Goal: Task Accomplishment & Management: Complete application form

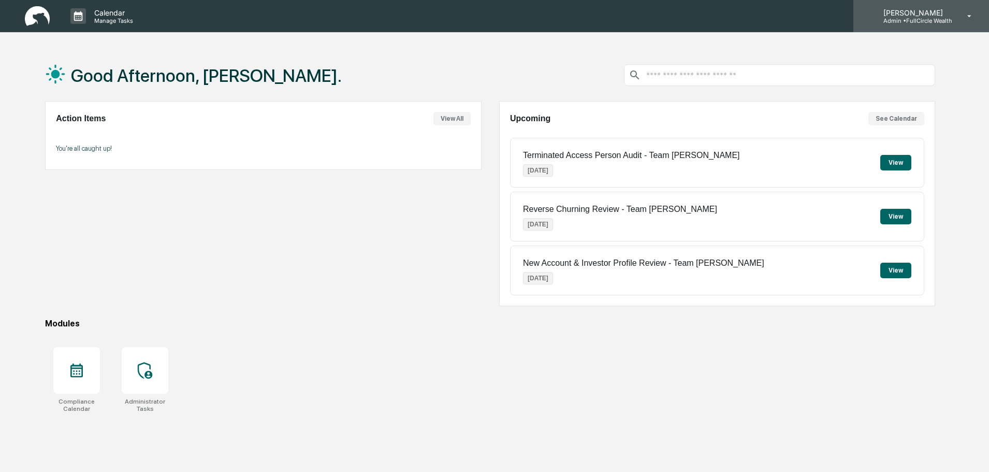
click at [933, 21] on p "Admin • FullCircle Wealth" at bounding box center [913, 20] width 77 height 7
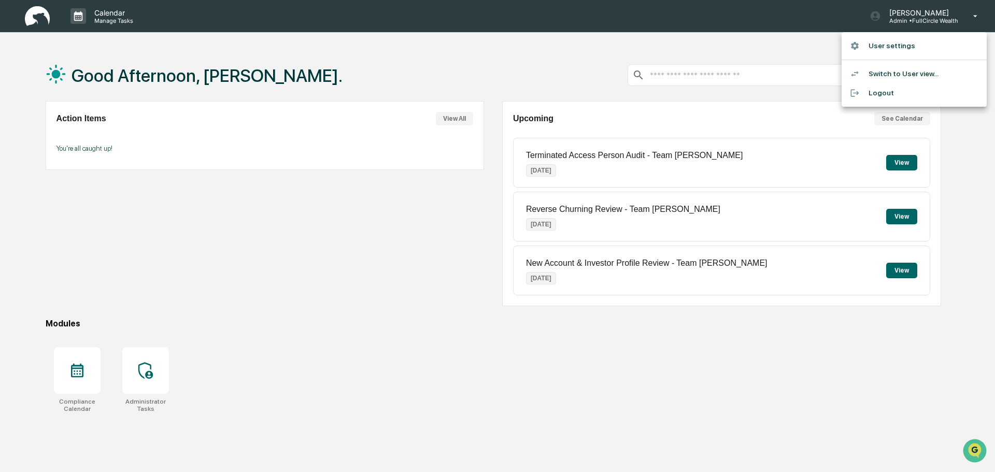
click at [789, 50] on div at bounding box center [497, 236] width 995 height 472
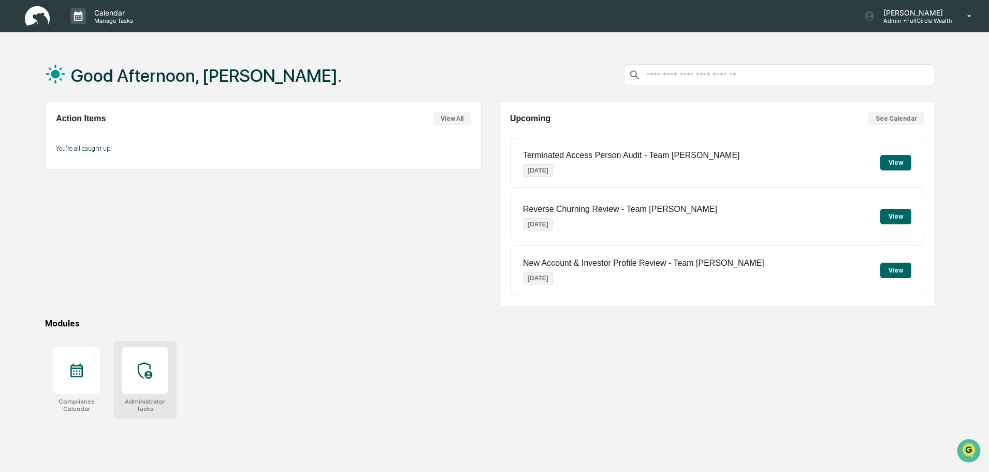
click at [159, 374] on div at bounding box center [145, 370] width 47 height 47
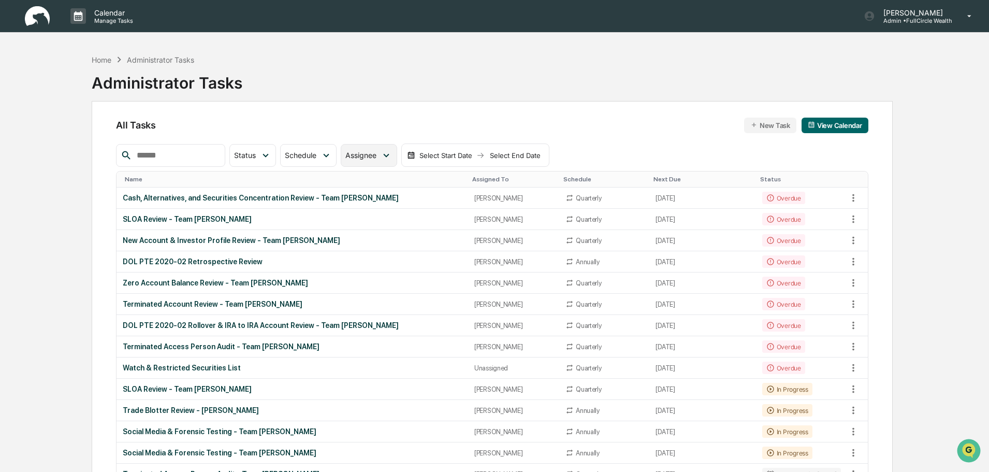
click at [377, 156] on span "Assignee" at bounding box center [361, 155] width 31 height 9
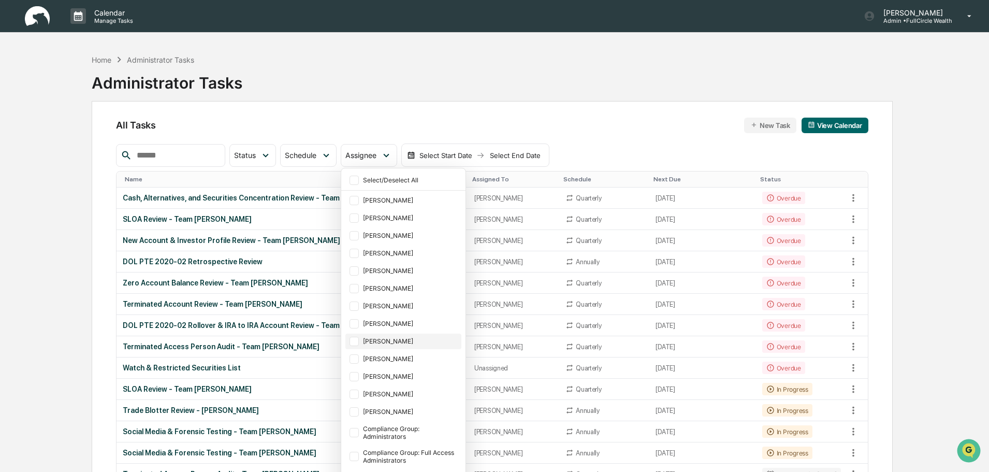
click at [414, 339] on div "[PERSON_NAME]" at bounding box center [411, 341] width 96 height 8
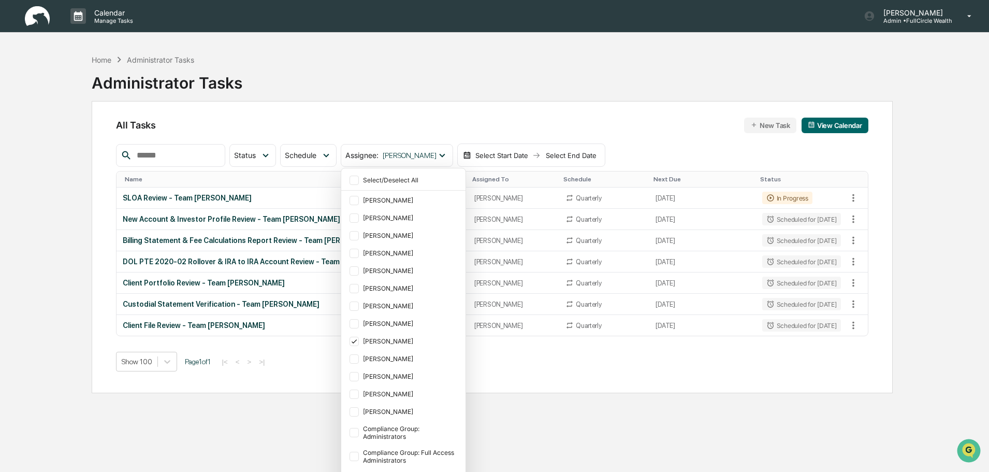
click at [740, 67] on div "Home Administrator Tasks Administrator Tasks" at bounding box center [492, 75] width 801 height 52
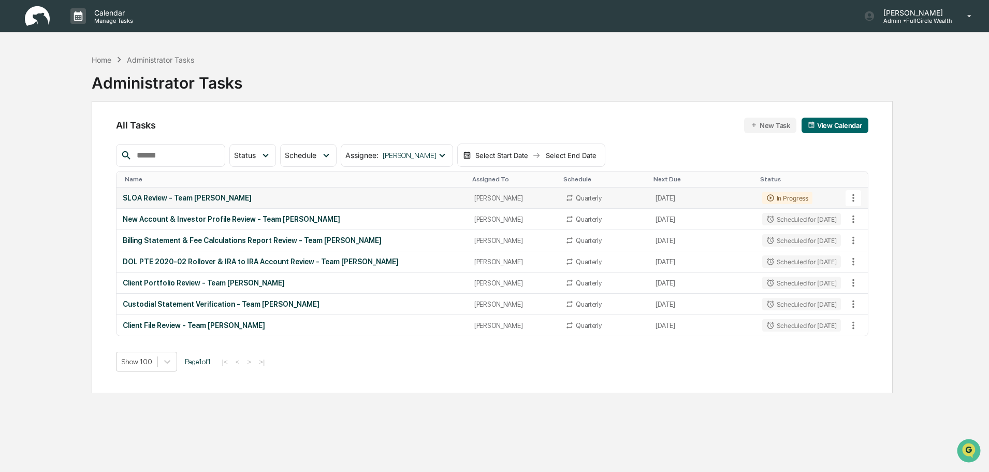
click at [178, 193] on td "SLOA Review - Team Brent" at bounding box center [292, 198] width 351 height 21
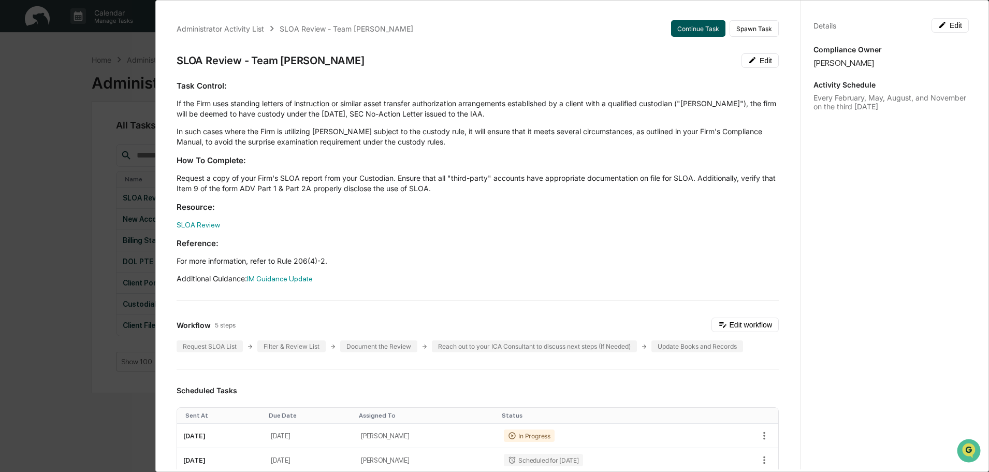
click at [676, 26] on button "Continue Task" at bounding box center [698, 28] width 54 height 17
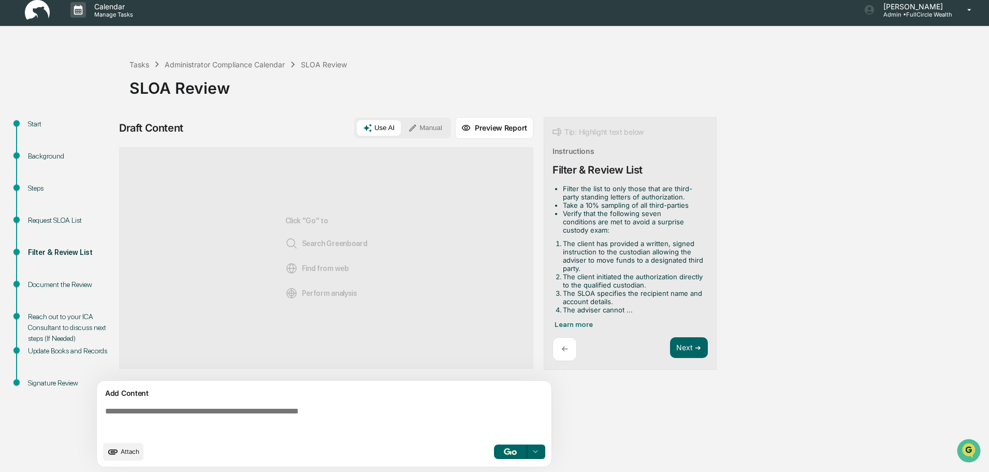
scroll to position [8, 0]
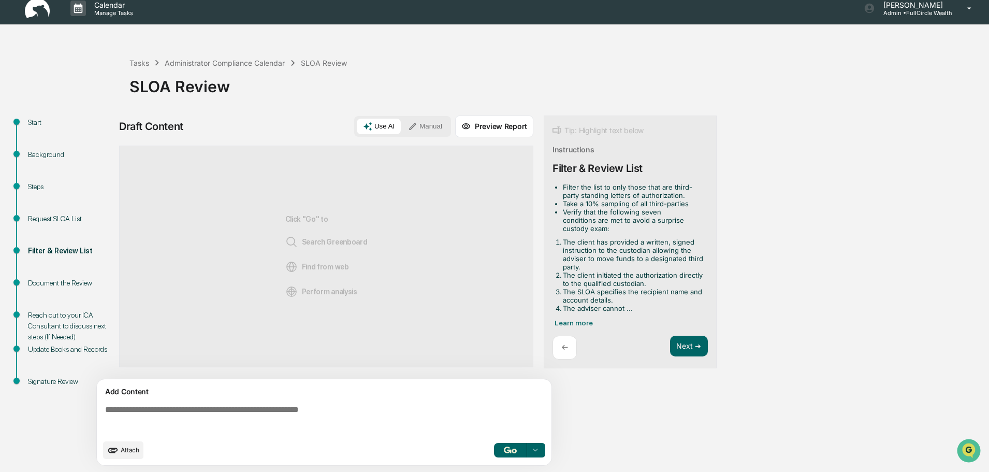
click at [319, 431] on textarea at bounding box center [326, 419] width 451 height 37
type textarea "*"
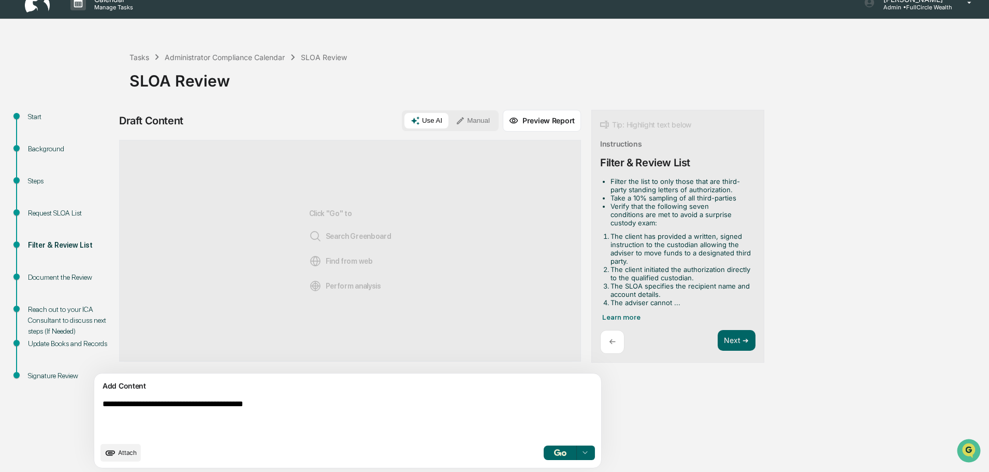
scroll to position [16, 0]
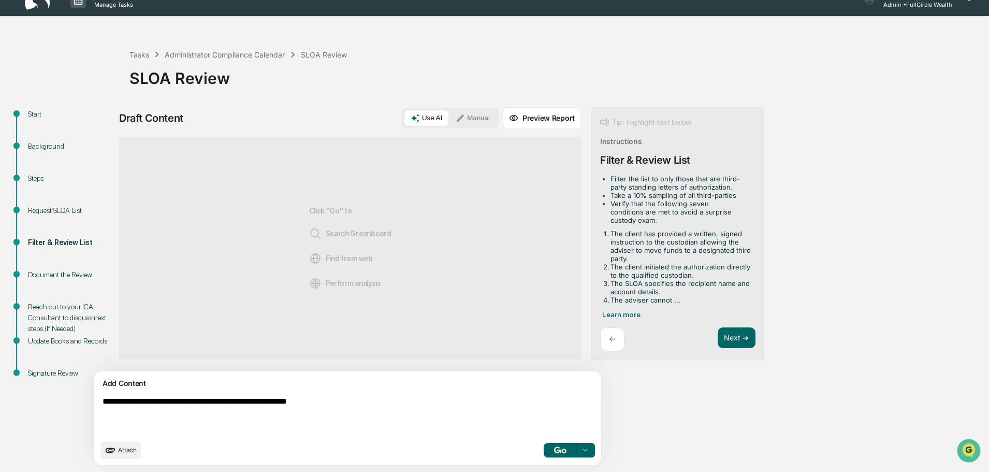
click at [462, 400] on textarea "**********" at bounding box center [323, 416] width 451 height 46
type textarea "**********"
click at [554, 447] on img "button" at bounding box center [560, 450] width 12 height 7
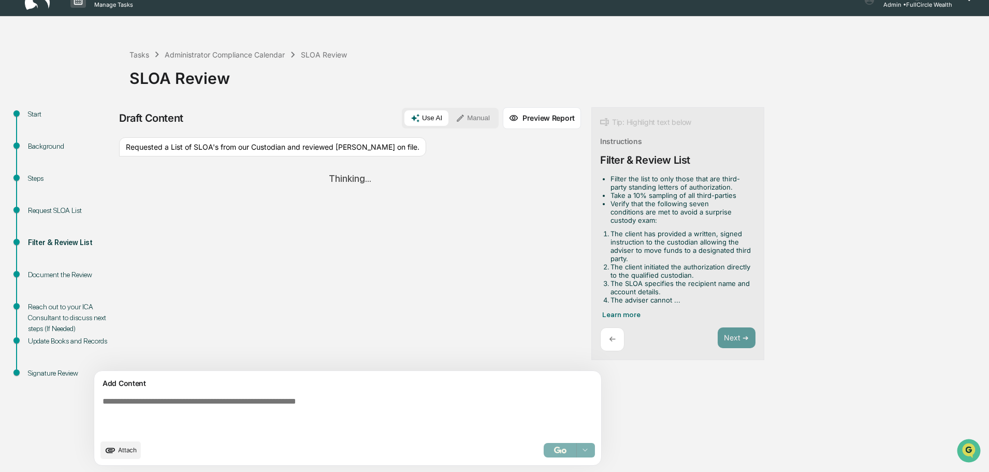
click at [364, 150] on div "Requested a List of SLOA's from our Custodian and reviewed SLOAs on file." at bounding box center [272, 147] width 307 height 20
click at [364, 150] on div "Requested a List of SLOA's from our Custodian and reviewed [PERSON_NAME] on fil…" at bounding box center [272, 147] width 307 height 20
copy div "Requested a List of SLOA's from our Custodian and reviewed [PERSON_NAME] on fil…"
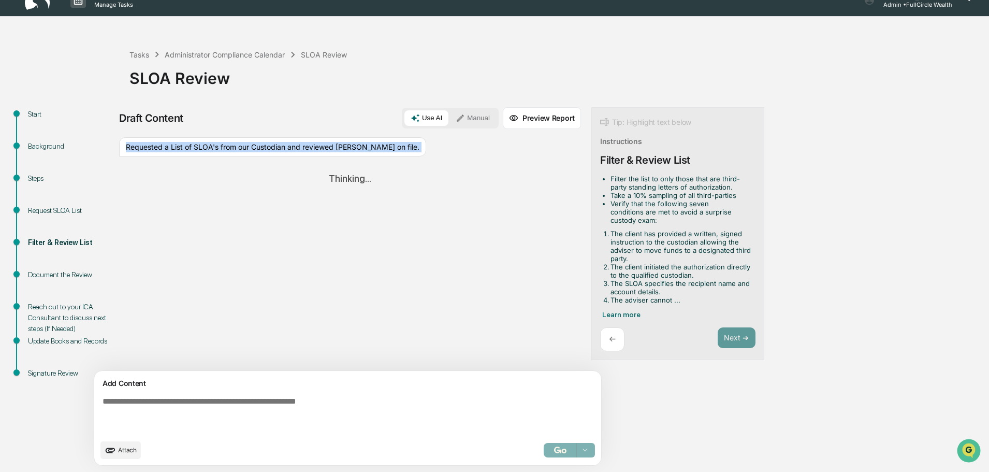
click at [450, 116] on button "Manual" at bounding box center [473, 118] width 47 height 16
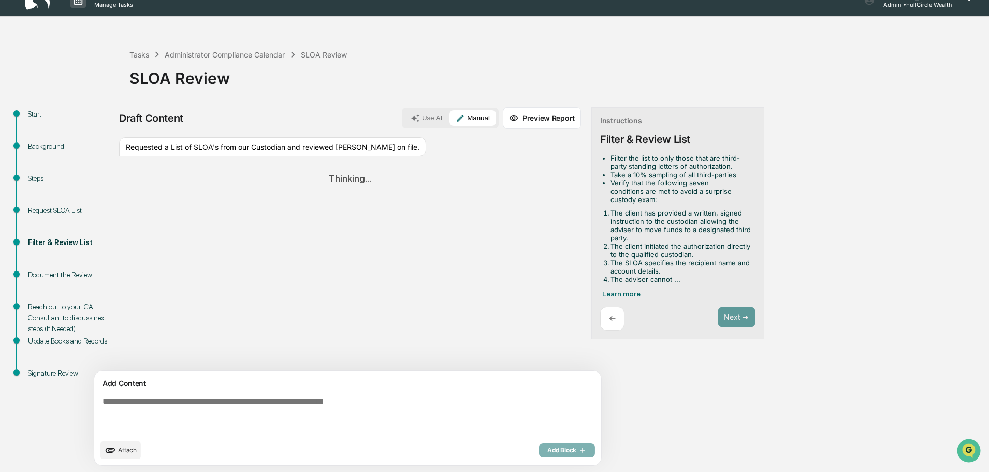
click at [411, 429] on textarea at bounding box center [323, 416] width 451 height 46
paste textarea "**********"
type textarea "**********"
click at [539, 452] on div "Add Block" at bounding box center [567, 450] width 56 height 15
drag, startPoint x: 425, startPoint y: 409, endPoint x: 479, endPoint y: 414, distance: 53.7
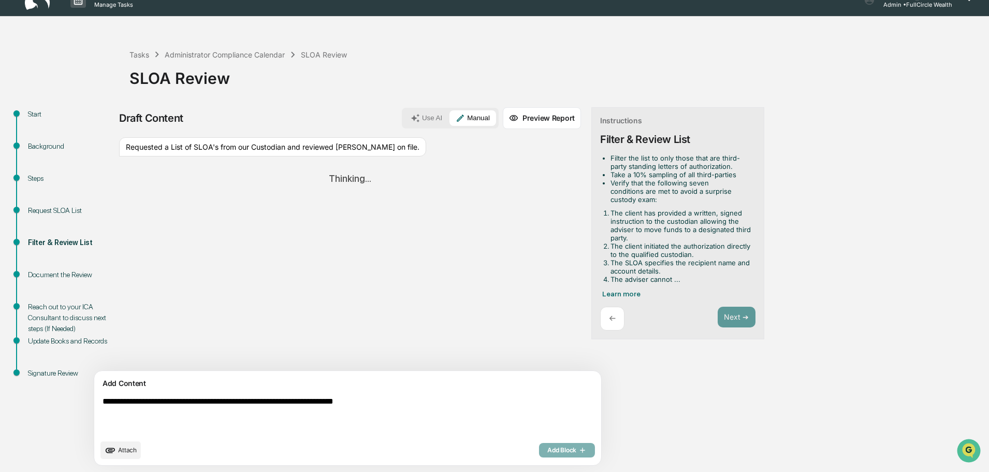
click at [426, 409] on textarea "**********" at bounding box center [323, 416] width 451 height 46
click at [480, 414] on textarea "**********" at bounding box center [323, 416] width 451 height 46
click at [521, 414] on textarea "**********" at bounding box center [323, 416] width 451 height 46
click at [608, 326] on div "← Next ➔" at bounding box center [677, 319] width 155 height 24
click at [600, 317] on div "← Next ➔" at bounding box center [677, 319] width 155 height 24
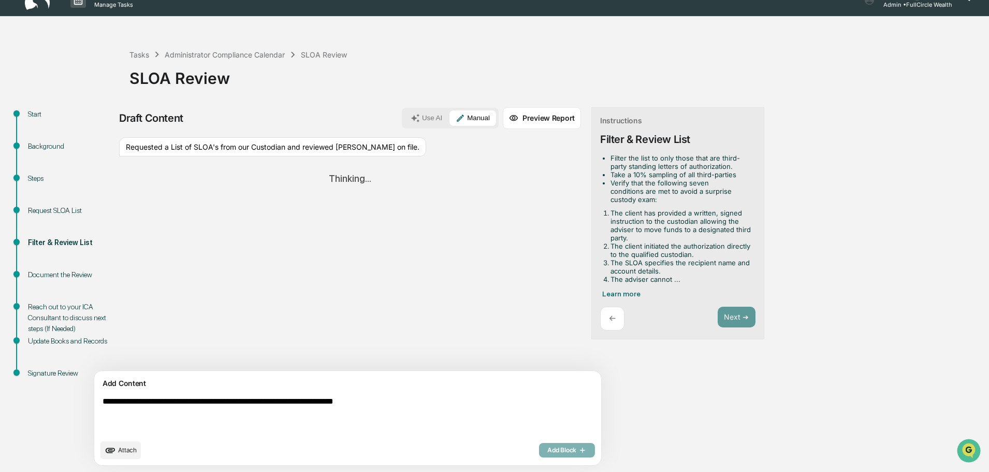
click at [609, 318] on p "←" at bounding box center [612, 318] width 7 height 10
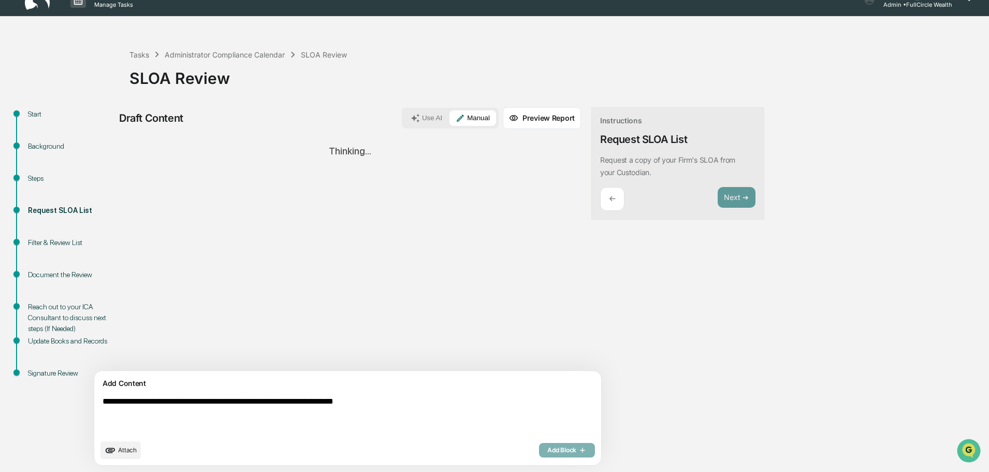
click at [385, 392] on div "**********" at bounding box center [347, 418] width 507 height 94
click at [406, 400] on textarea "**********" at bounding box center [323, 416] width 451 height 46
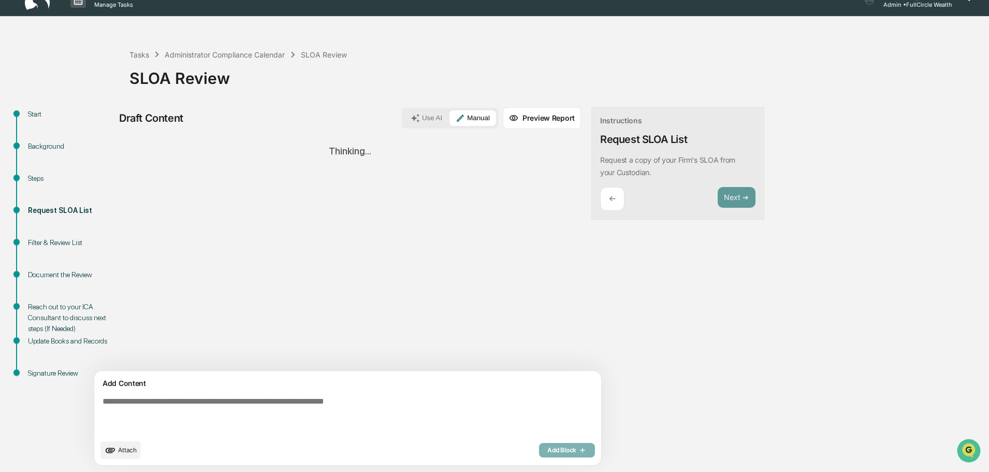
drag, startPoint x: 441, startPoint y: 413, endPoint x: 423, endPoint y: 399, distance: 23.2
click at [441, 413] on textarea at bounding box center [323, 416] width 451 height 46
click at [46, 179] on div "Steps" at bounding box center [70, 178] width 85 height 11
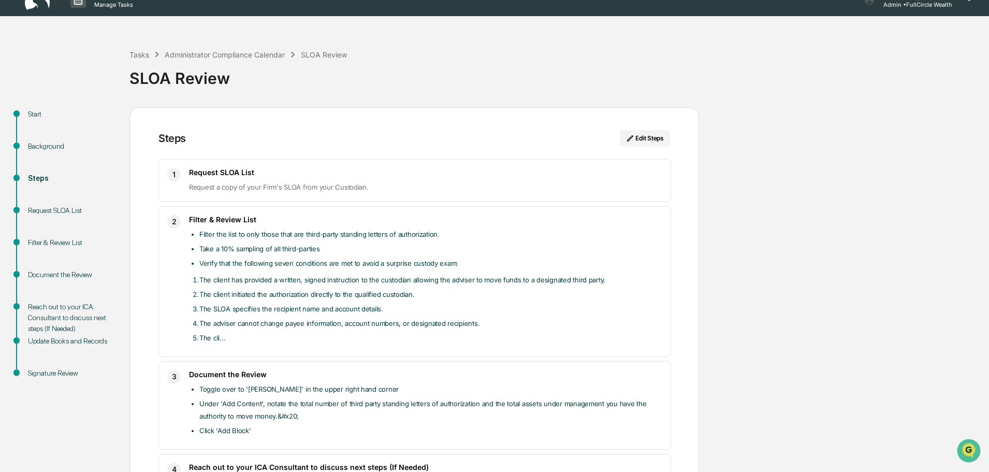
click at [90, 280] on div "Document the Review" at bounding box center [70, 274] width 85 height 11
click at [73, 301] on div "Reach out to your ICA Consultant to discuss next steps (If Needed)" at bounding box center [70, 317] width 85 height 33
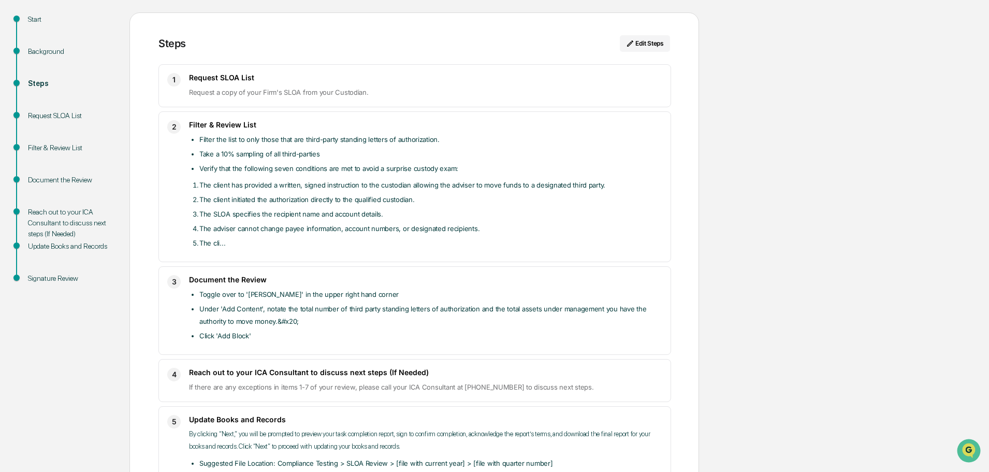
scroll to position [120, 0]
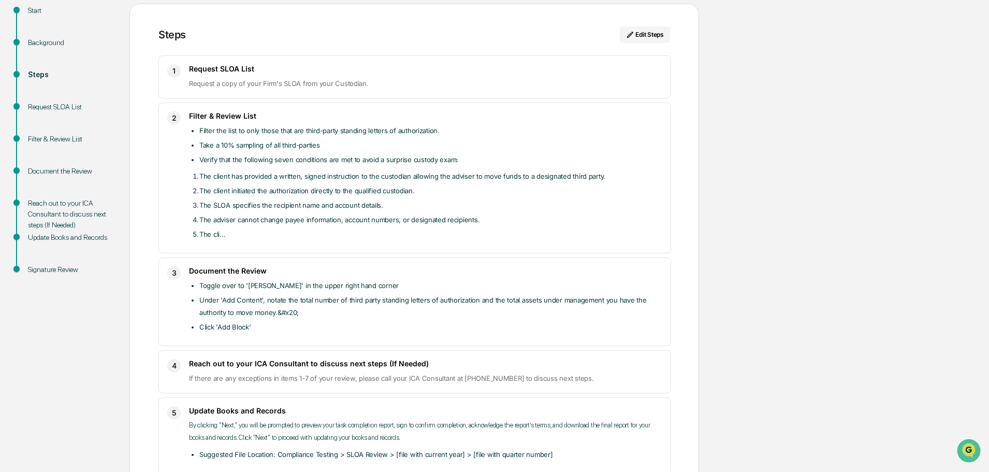
click at [63, 178] on div "Document the Review" at bounding box center [71, 183] width 102 height 32
click at [651, 40] on button "Edit Steps" at bounding box center [645, 34] width 50 height 17
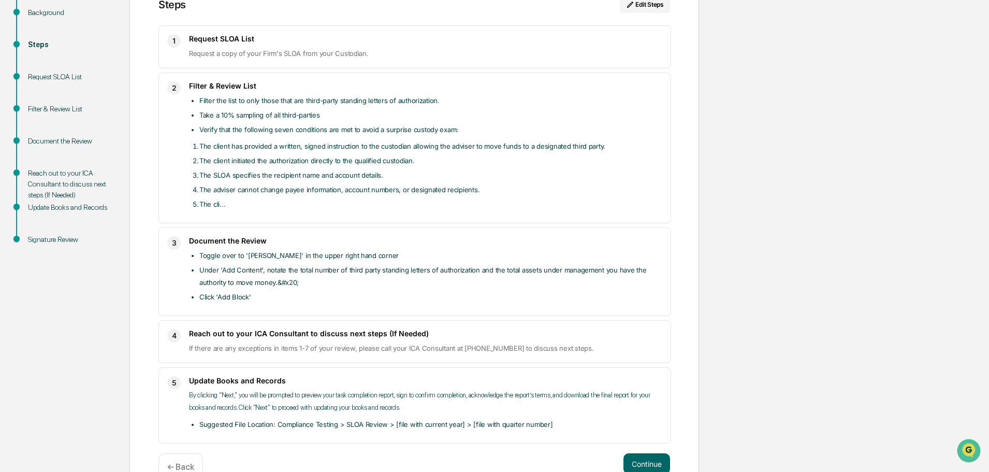
scroll to position [176, 0]
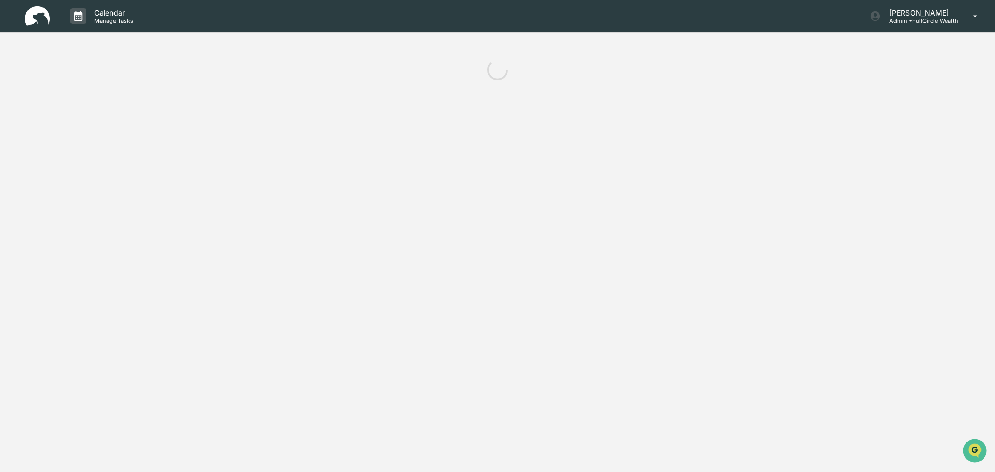
click at [673, 445] on body "Calendar Manage Tasks Leo Abundez Admin • FullCircle Wealth" at bounding box center [497, 236] width 995 height 472
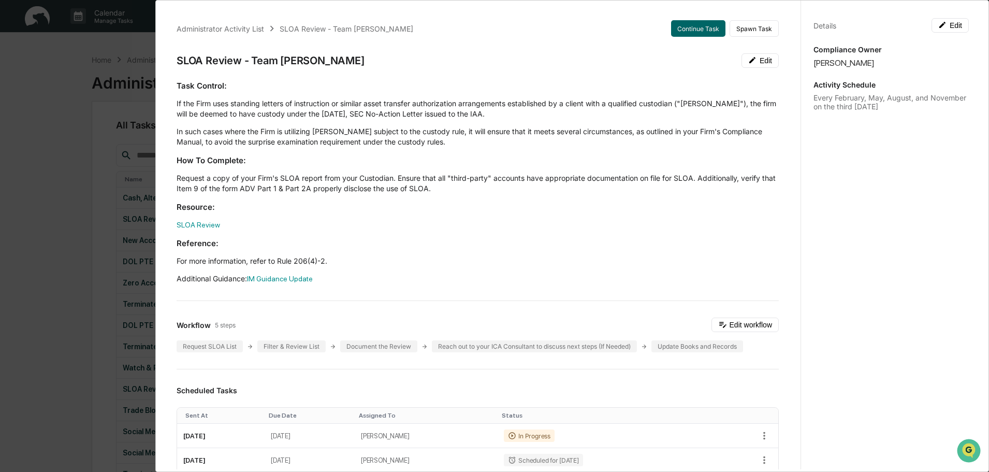
click at [0, 142] on div "Administrator Activity List SLOA Review - Team Brent Continue Task Spawn Task S…" at bounding box center [494, 236] width 989 height 472
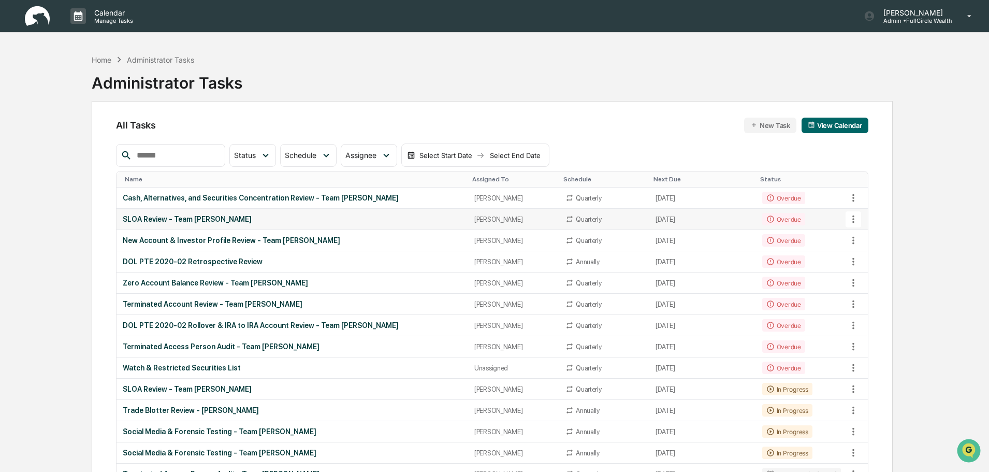
click at [177, 218] on div "SLOA Review - Team Wes" at bounding box center [292, 219] width 339 height 8
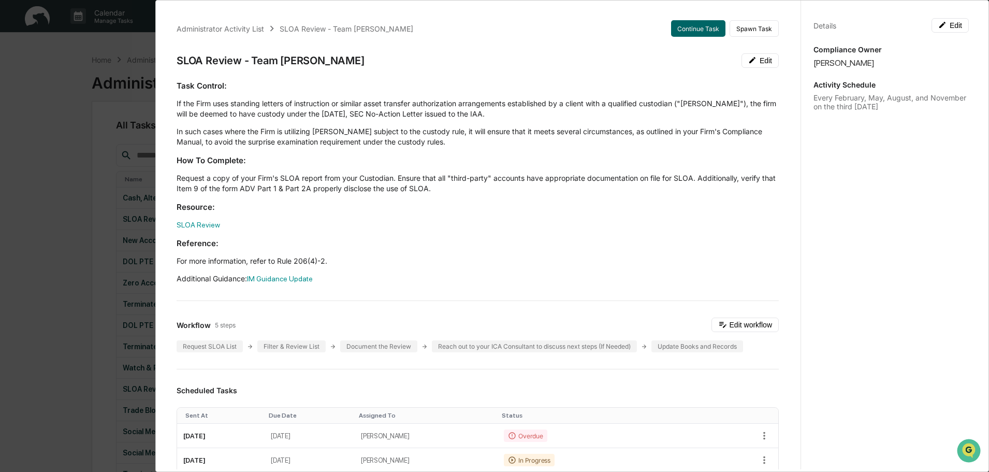
click at [127, 62] on div "Administrator Activity List SLOA Review - Team Wes Continue Task Spawn Task SLO…" at bounding box center [494, 236] width 989 height 472
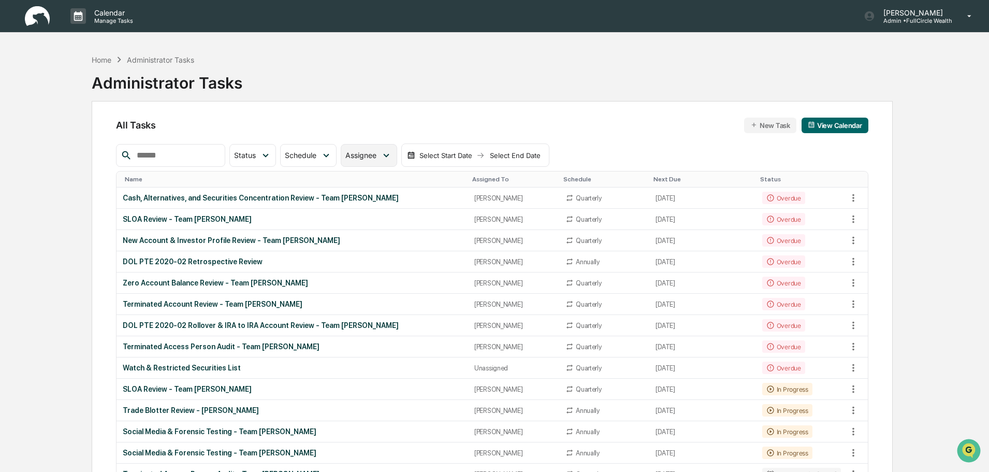
click at [379, 162] on div "Assignee" at bounding box center [369, 155] width 56 height 23
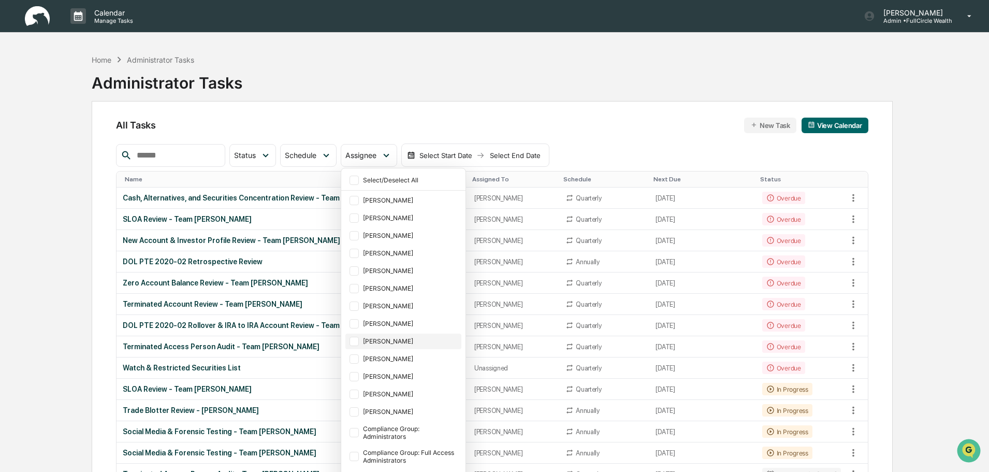
click at [415, 340] on div "[PERSON_NAME]" at bounding box center [411, 341] width 96 height 8
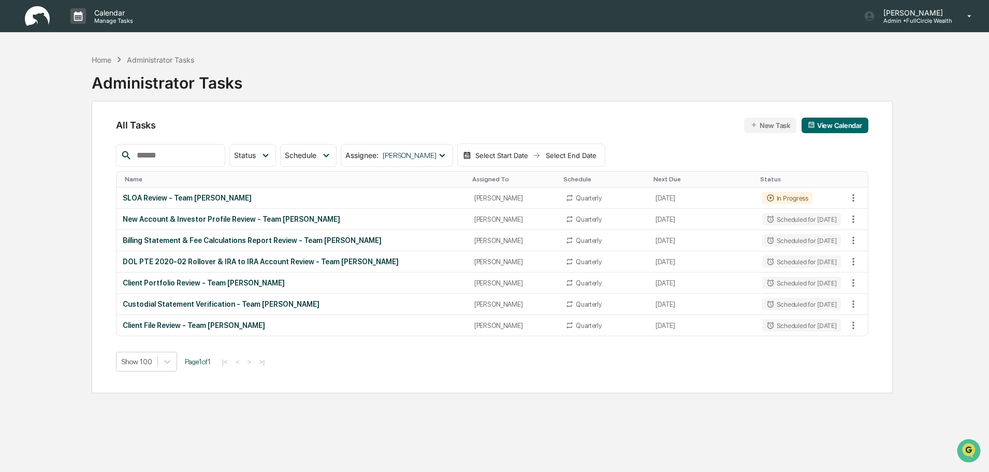
click at [285, 123] on div "All Tasks New Task View Calendar" at bounding box center [492, 126] width 752 height 16
click at [793, 197] on div "In Progress" at bounding box center [788, 198] width 50 height 12
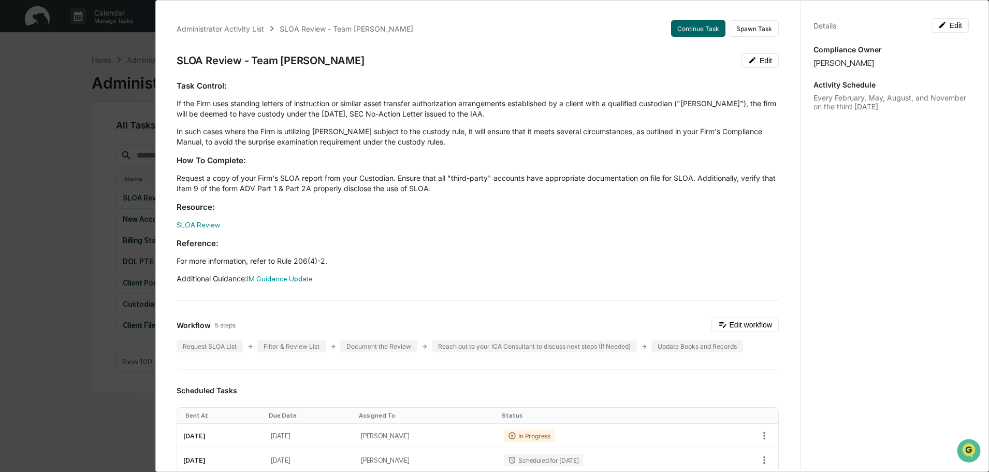
click at [690, 38] on div "Administrator Activity List SLOA Review - Team Brent Continue Task Spawn Task S…" at bounding box center [477, 432] width 627 height 848
click at [692, 34] on button "Continue Task" at bounding box center [698, 28] width 54 height 17
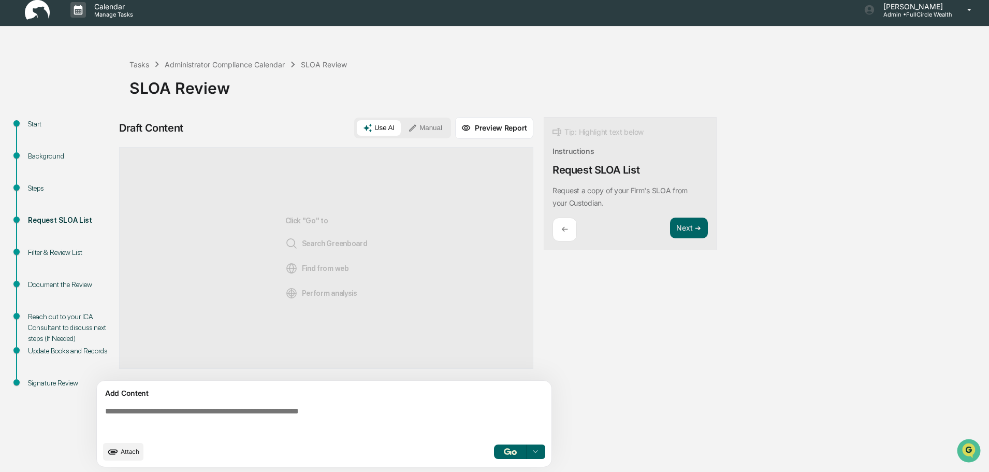
scroll to position [8, 0]
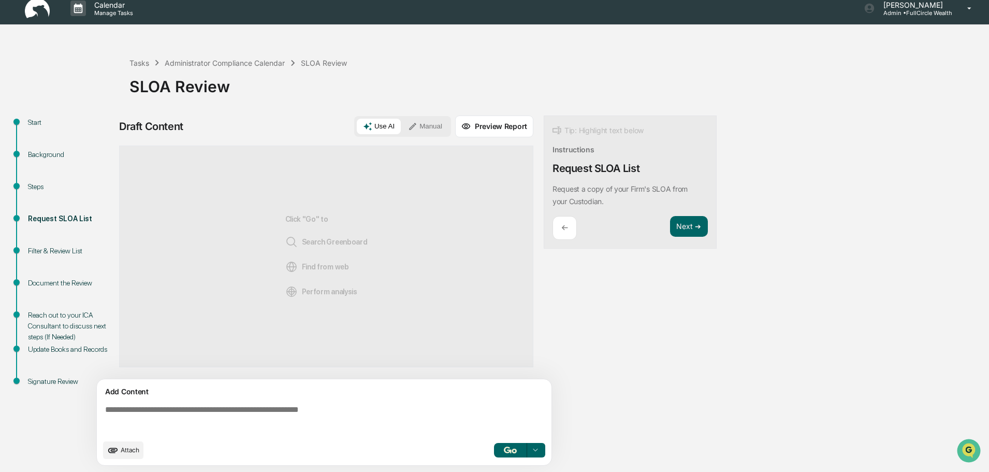
click at [289, 427] on textarea at bounding box center [326, 419] width 451 height 37
paste textarea "**********"
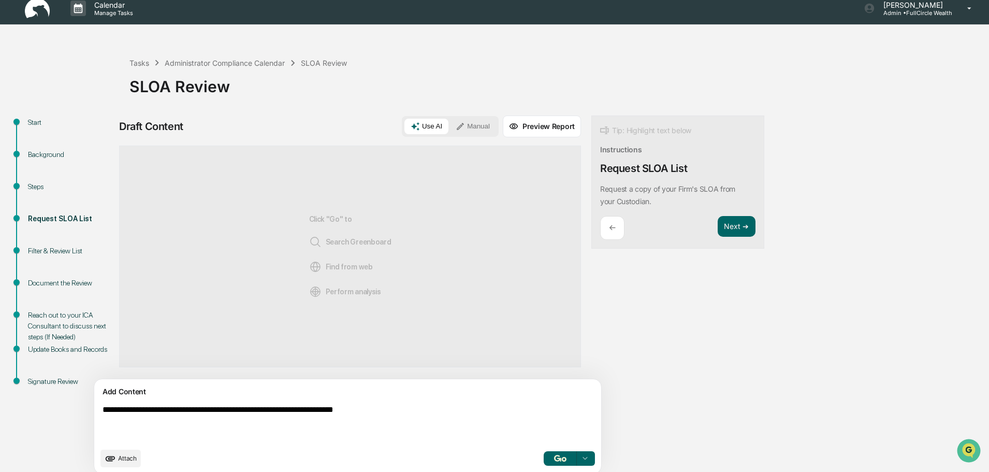
type textarea "**********"
click at [544, 457] on button "button" at bounding box center [560, 458] width 33 height 15
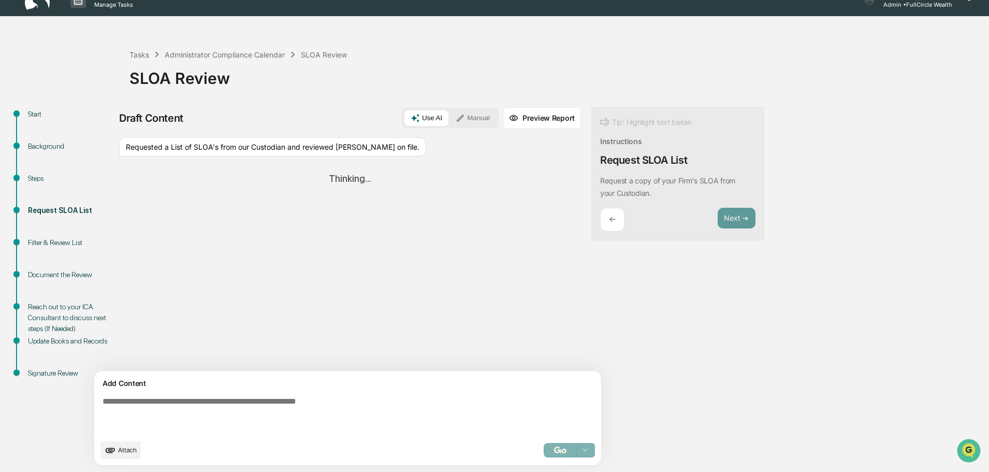
click at [450, 119] on button "Manual" at bounding box center [473, 118] width 47 height 16
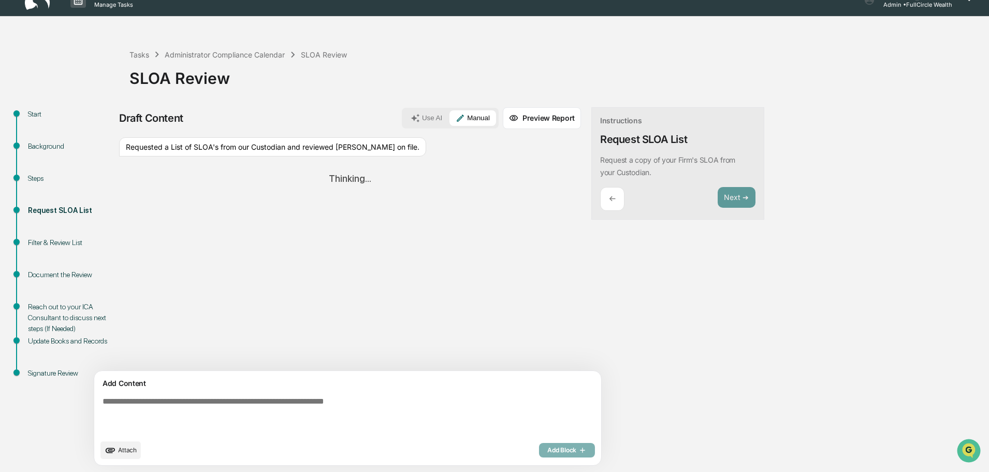
click at [402, 109] on div "Use AI Manual" at bounding box center [450, 118] width 97 height 21
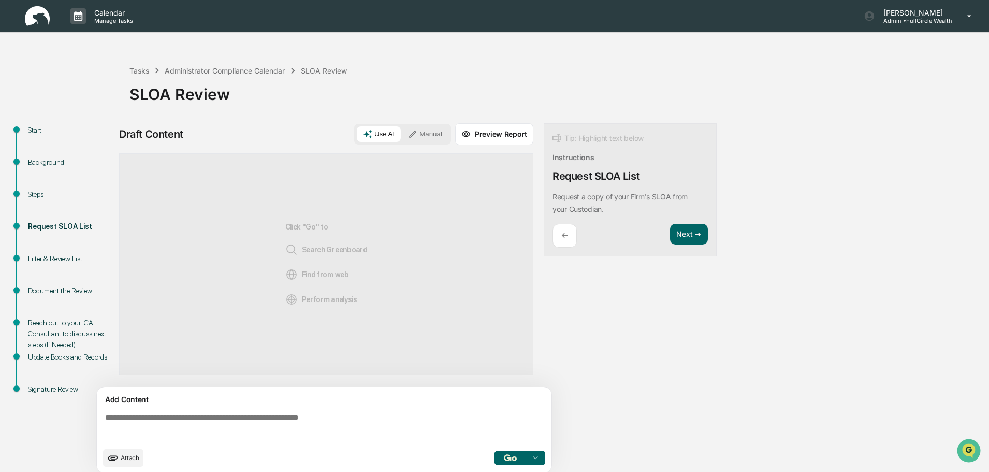
click at [319, 411] on textarea at bounding box center [326, 427] width 451 height 37
paste textarea "**********"
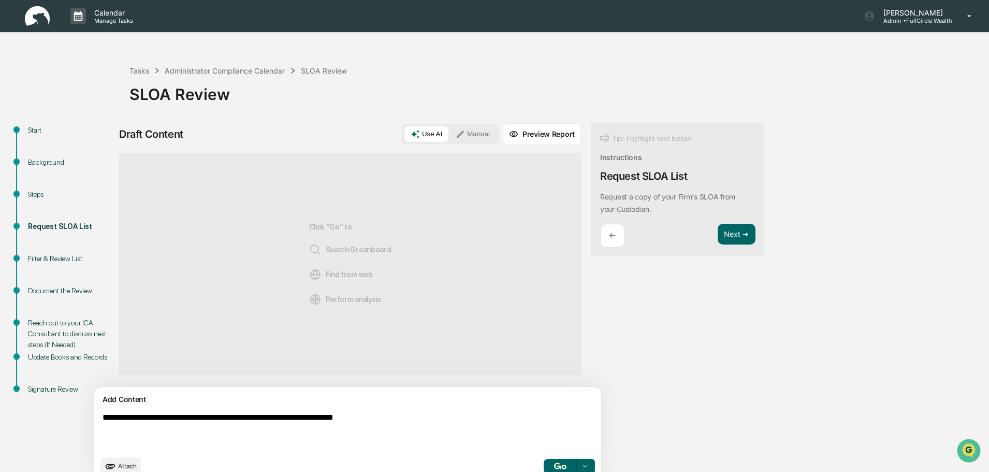
type textarea "**********"
click at [450, 133] on button "Manual" at bounding box center [473, 134] width 47 height 16
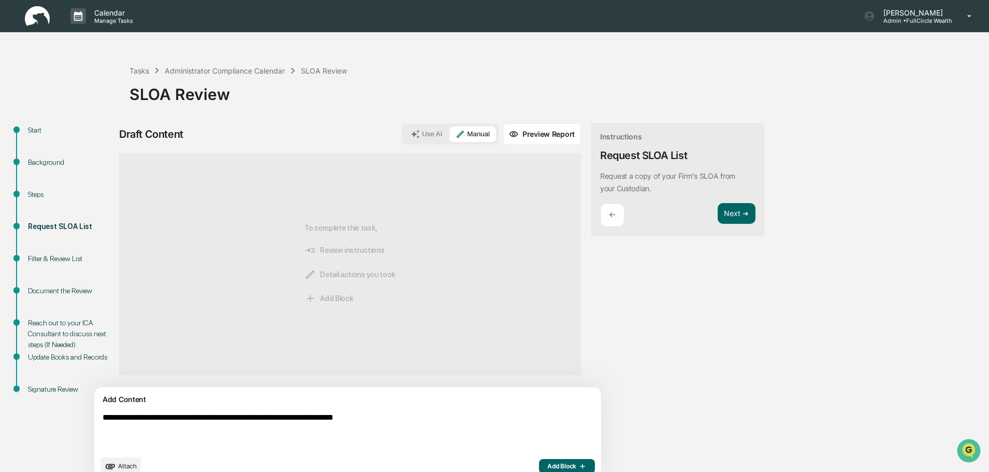
click at [548, 466] on span "Add Block" at bounding box center [567, 466] width 39 height 8
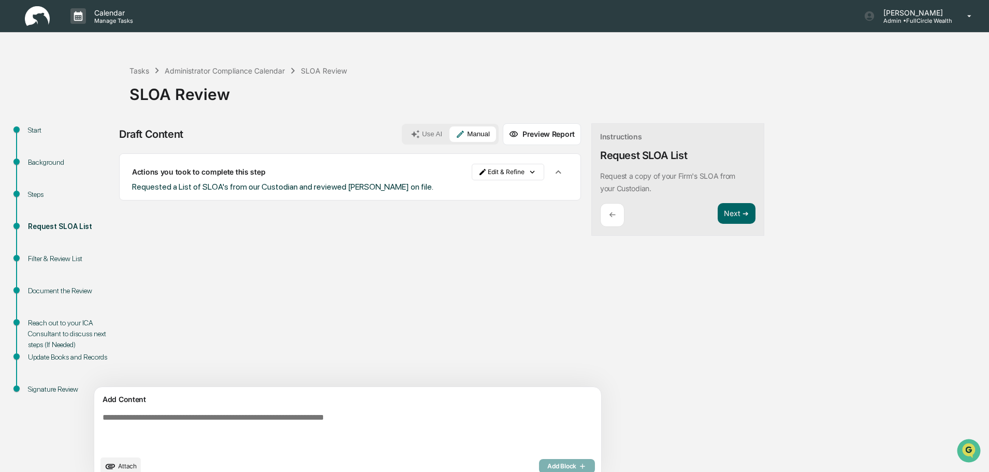
click at [710, 216] on div "Instructions Request SLOA List Request a copy of your Firm's SLOA from your Cus…" at bounding box center [678, 179] width 173 height 113
click at [718, 224] on button "Next ➔" at bounding box center [737, 213] width 38 height 21
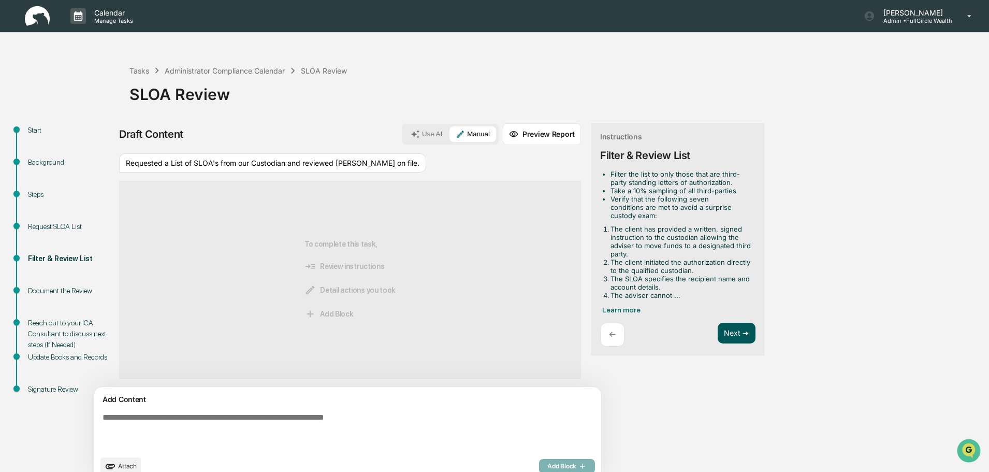
click at [718, 327] on button "Next ➔" at bounding box center [737, 333] width 38 height 21
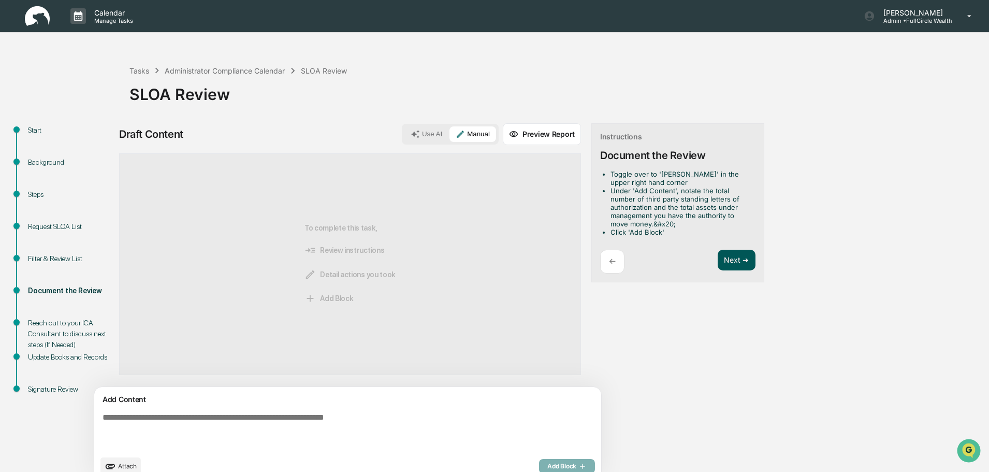
click at [718, 267] on button "Next ➔" at bounding box center [737, 260] width 38 height 21
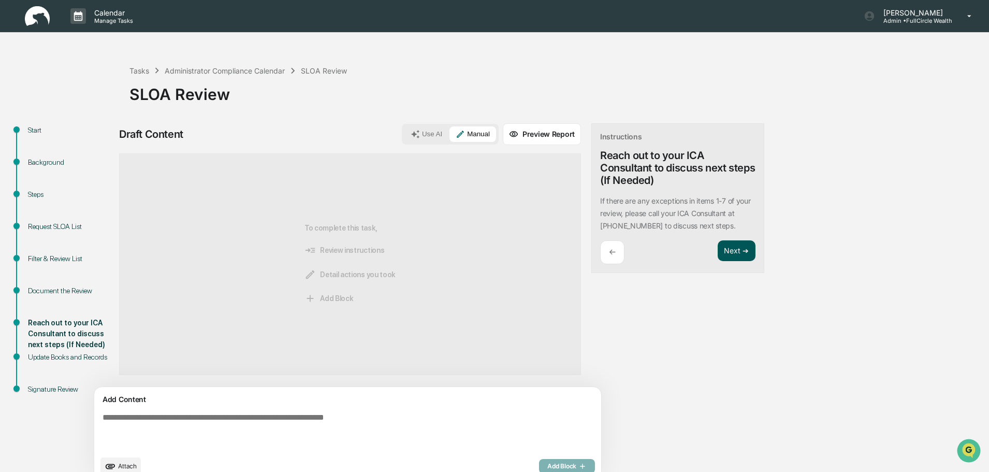
click at [686, 267] on div "Instructions Reach out to your ICA Consultant to discuss next steps (If Needed)…" at bounding box center [678, 198] width 173 height 150
click at [718, 254] on button "Next ➔" at bounding box center [737, 250] width 38 height 21
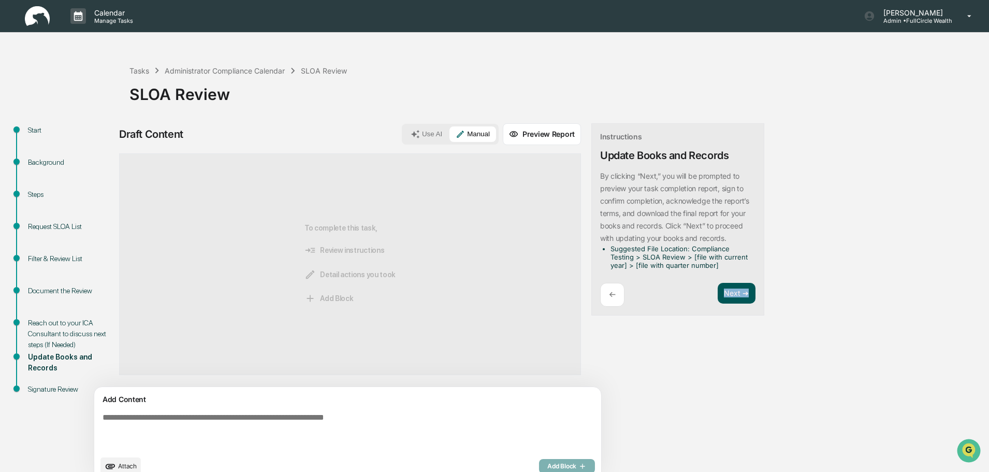
click at [718, 290] on button "Next ➔" at bounding box center [737, 293] width 38 height 21
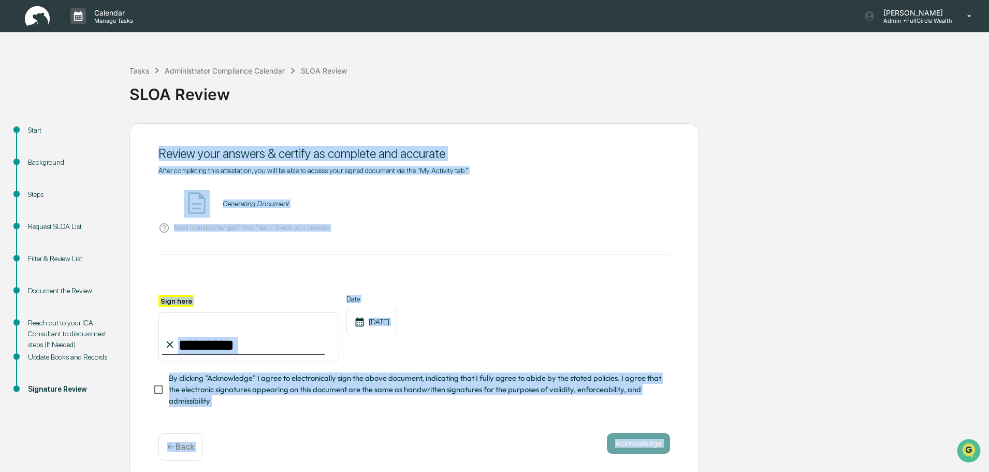
click at [560, 227] on div "Need to make changes? Press "Back" to edit your answers" at bounding box center [415, 228] width 512 height 21
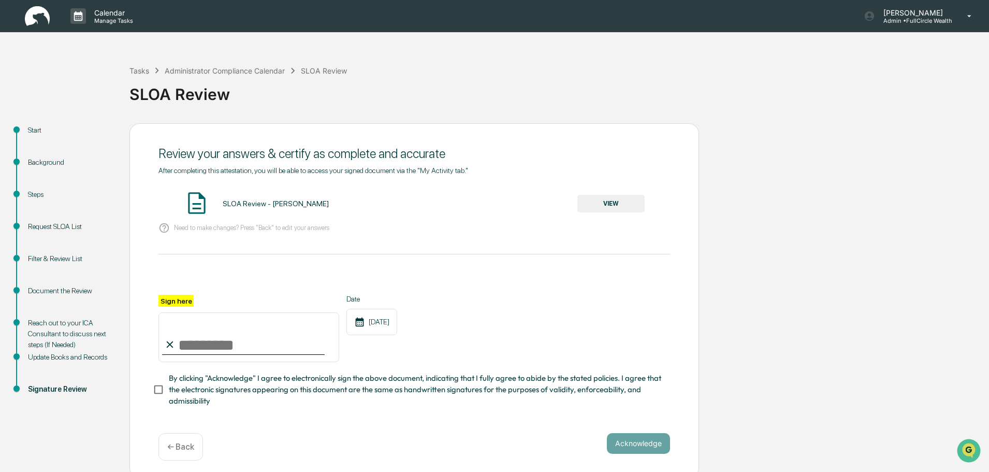
click at [633, 204] on button "VIEW" at bounding box center [611, 204] width 67 height 18
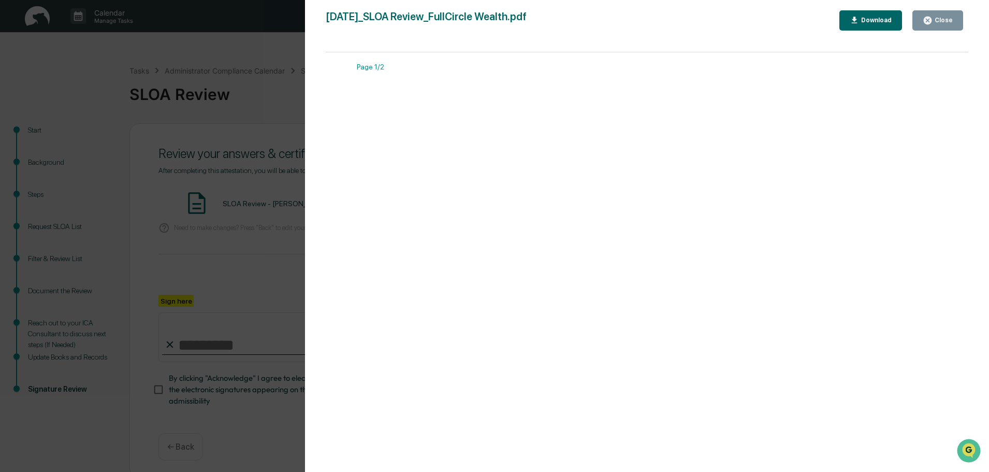
click at [879, 19] on div "Download" at bounding box center [875, 20] width 33 height 7
click at [271, 103] on div "Version History [DATE] 07:16 PM [PERSON_NAME] [DATE]_SLOA Review_FullCircle Wea…" at bounding box center [494, 236] width 989 height 472
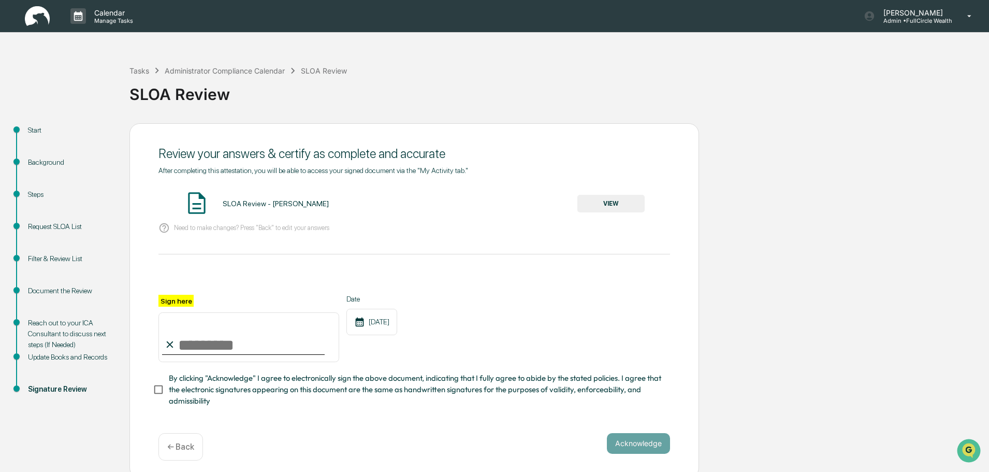
click at [272, 355] on div at bounding box center [243, 354] width 163 height 1
click at [260, 348] on input "Sign here" at bounding box center [249, 337] width 181 height 50
type input "**********"
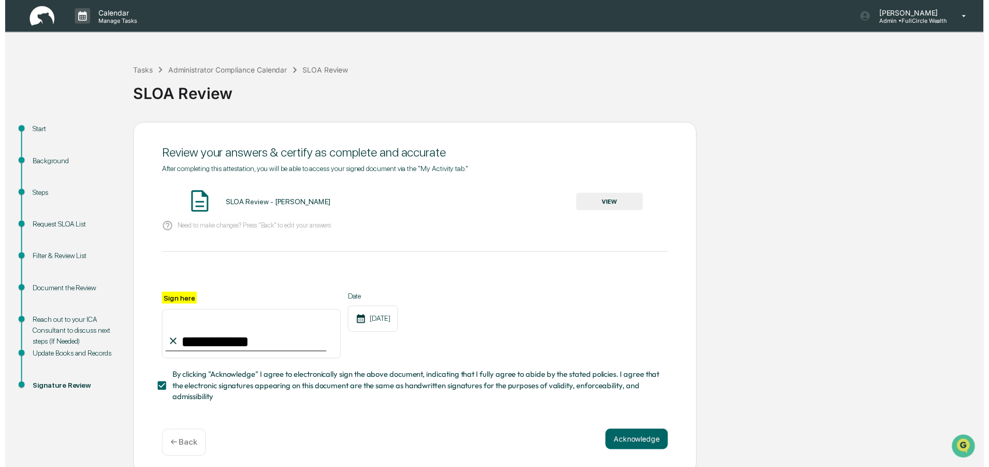
scroll to position [9, 0]
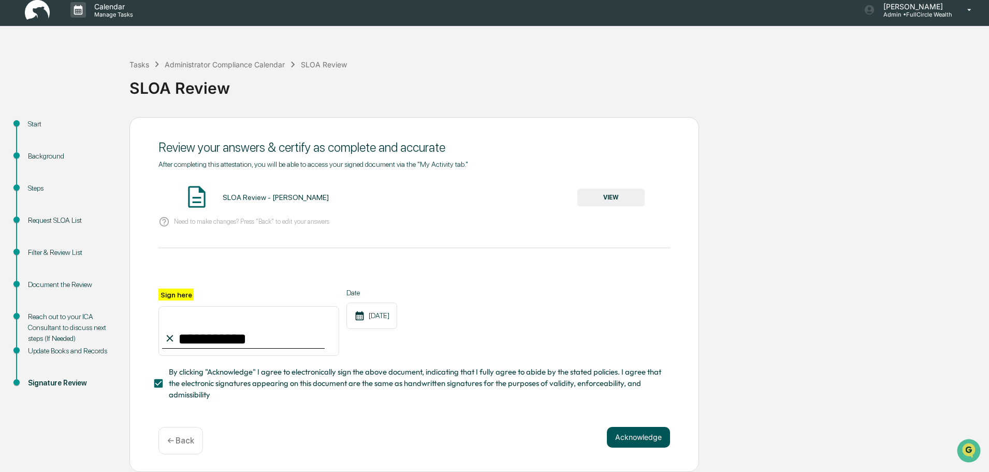
click at [621, 427] on button "Acknowledge" at bounding box center [638, 437] width 63 height 21
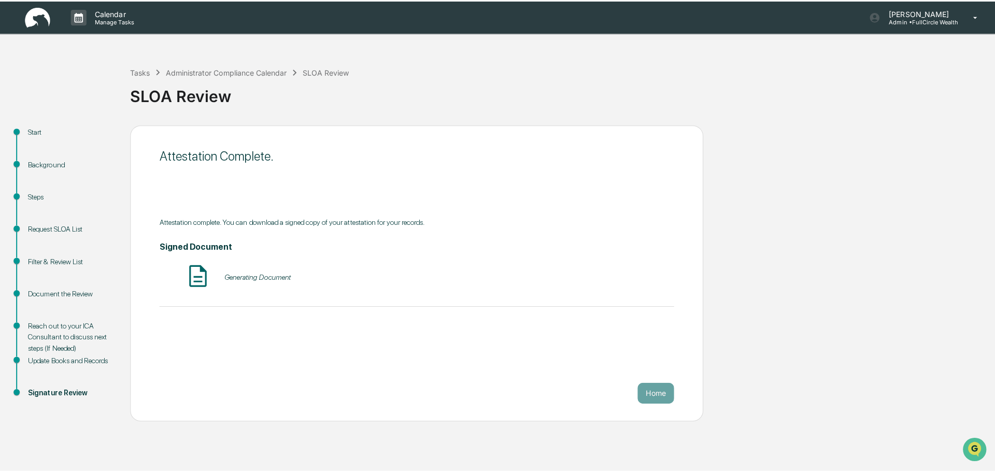
scroll to position [0, 0]
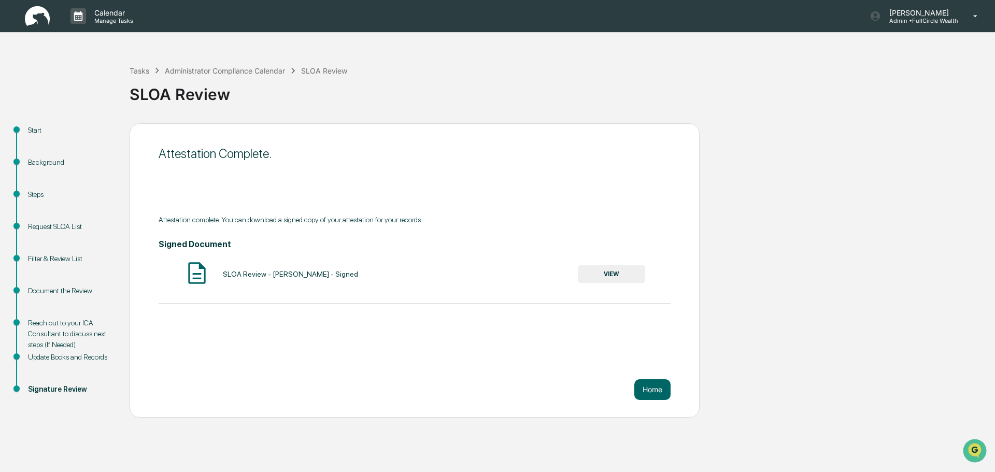
click at [620, 276] on button "VIEW" at bounding box center [611, 274] width 67 height 18
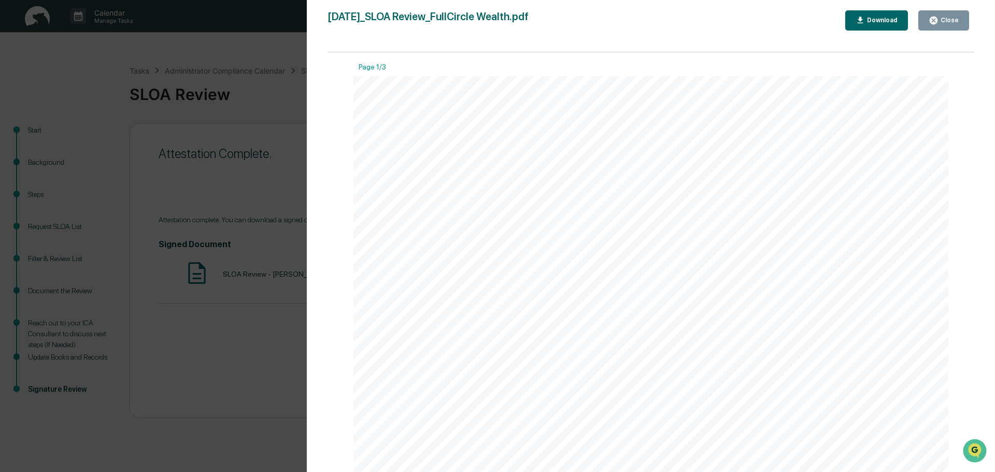
click at [868, 12] on button "Download" at bounding box center [876, 20] width 63 height 20
